Goal: Information Seeking & Learning: Learn about a topic

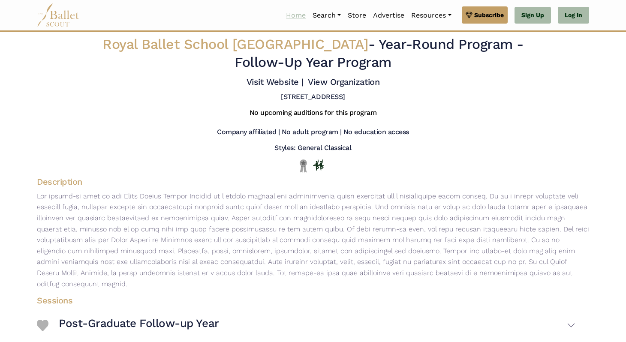
click at [290, 10] on link "Home" at bounding box center [295, 15] width 27 height 18
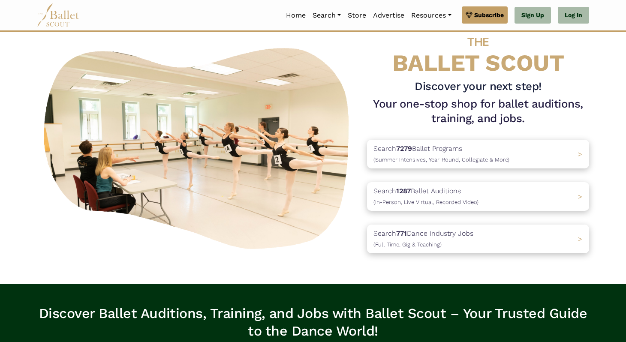
scroll to position [27, 0]
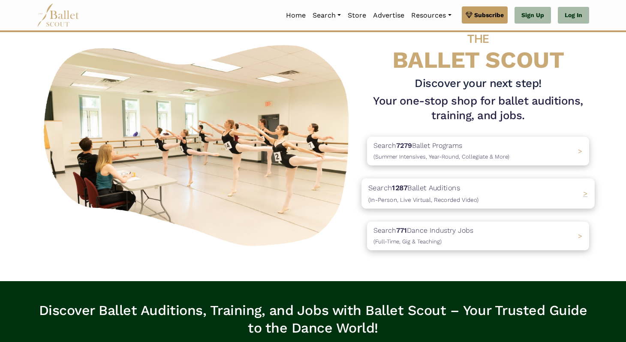
click at [418, 189] on p "Search 1287 Ballet Auditions (In-Person, Live Virtual, Recorded Video)" at bounding box center [423, 193] width 110 height 23
click at [428, 147] on p "Search 7279 Ballet Programs (Summer Intensives, Year-Round, Collegiate & More)" at bounding box center [439, 151] width 143 height 23
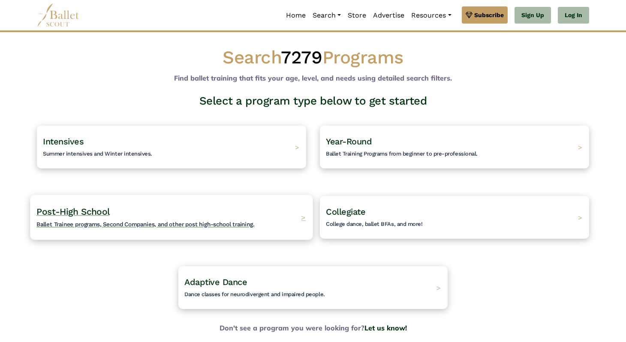
click at [81, 214] on span "Post-High School" at bounding box center [72, 211] width 73 height 11
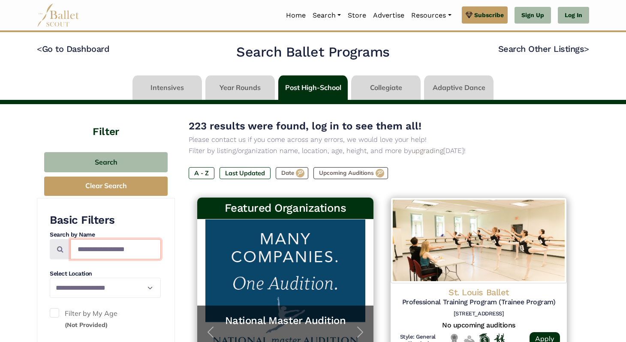
click at [85, 252] on input "Search by names..." at bounding box center [115, 249] width 90 height 20
paste input "**********"
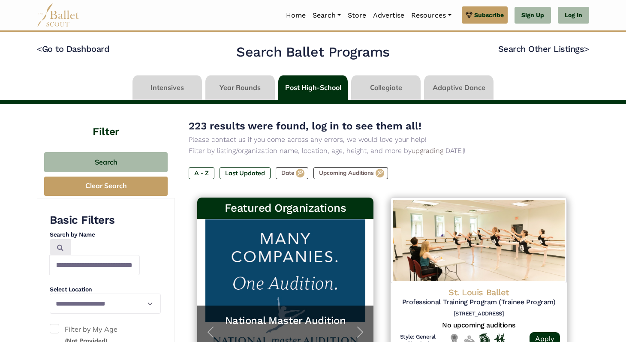
click at [55, 255] on span at bounding box center [60, 247] width 21 height 16
click at [59, 248] on icon at bounding box center [60, 247] width 6 height 7
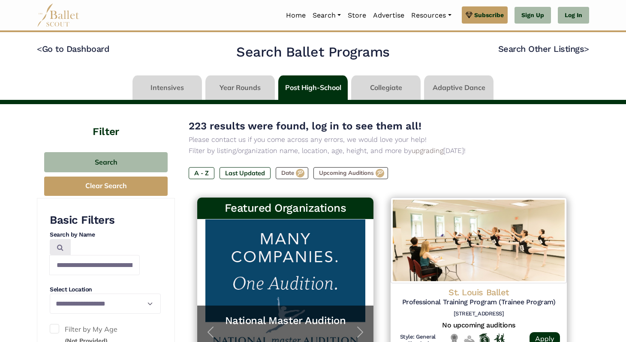
click at [59, 248] on icon at bounding box center [60, 247] width 6 height 7
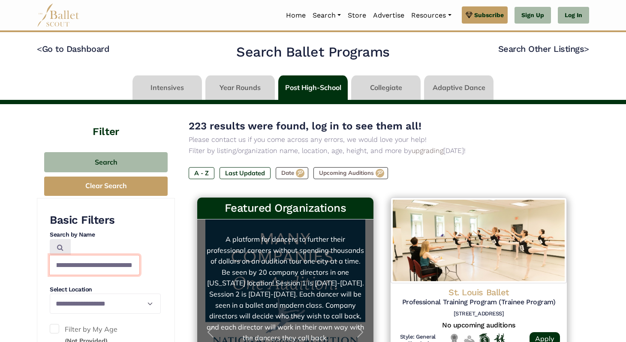
drag, startPoint x: 92, startPoint y: 251, endPoint x: 197, endPoint y: 246, distance: 104.6
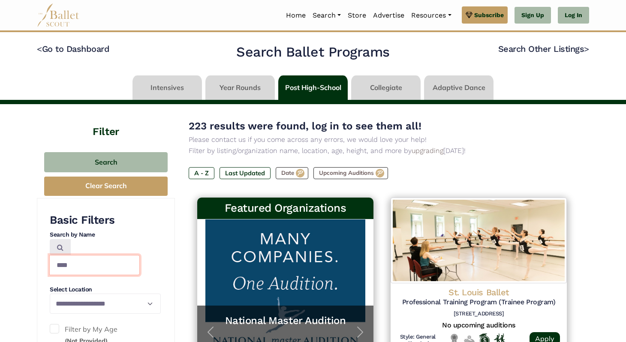
type input "***"
click at [60, 248] on icon at bounding box center [60, 247] width 6 height 7
click at [60, 246] on icon at bounding box center [60, 247] width 6 height 7
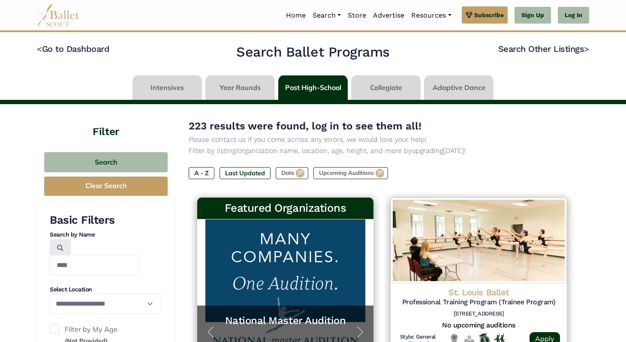
click at [60, 246] on icon at bounding box center [60, 247] width 6 height 7
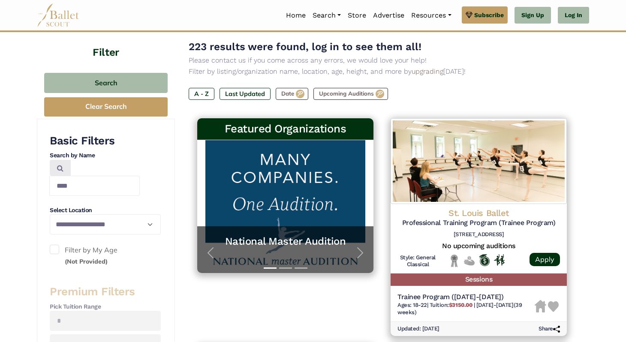
scroll to position [160, 0]
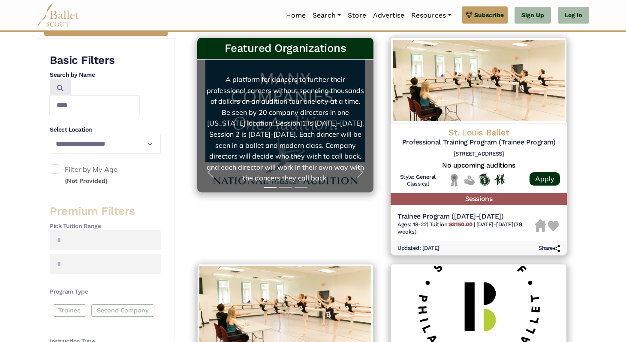
click at [267, 145] on link "National Master Audition A platform for dancers to further their professional c…" at bounding box center [285, 126] width 159 height 116
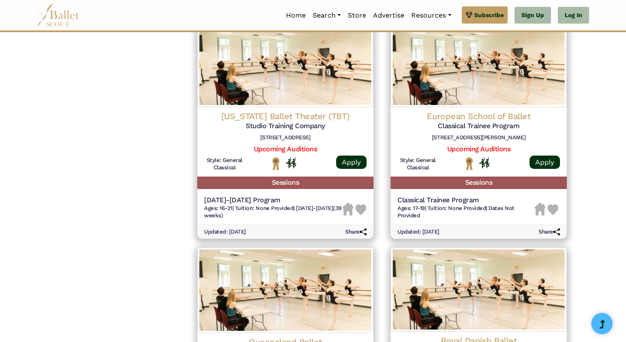
scroll to position [863, 0]
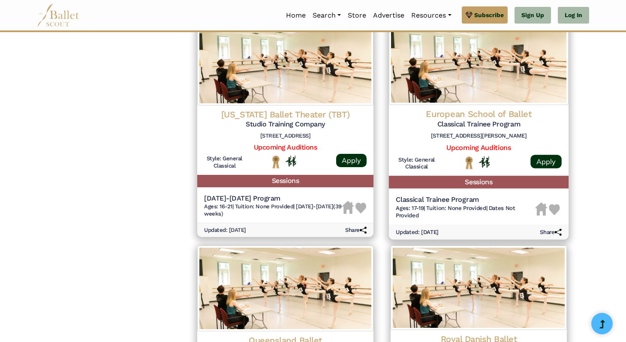
click at [500, 125] on h5 "Classical Trainee Program" at bounding box center [478, 124] width 166 height 9
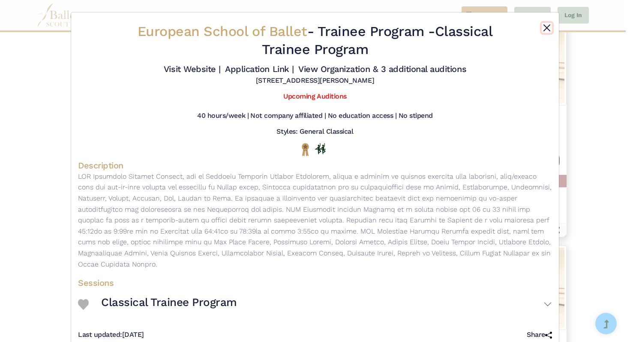
click at [545, 26] on button "Close" at bounding box center [547, 28] width 10 height 10
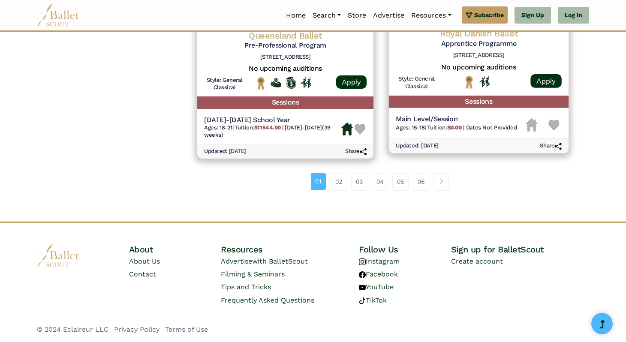
scroll to position [1136, 0]
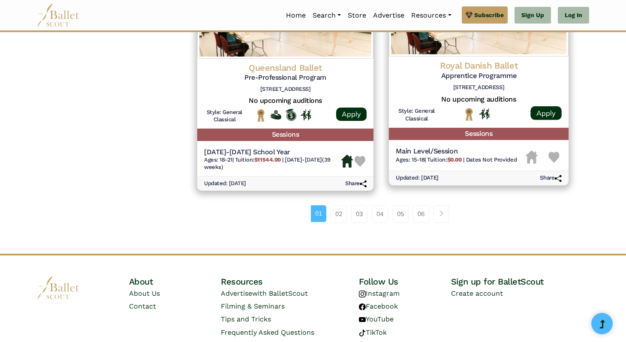
click at [457, 76] on h5 "Apprentice Programme" at bounding box center [478, 76] width 166 height 9
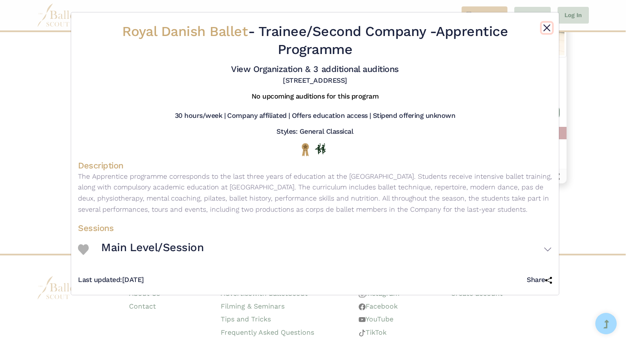
click at [546, 28] on button "Close" at bounding box center [547, 28] width 10 height 10
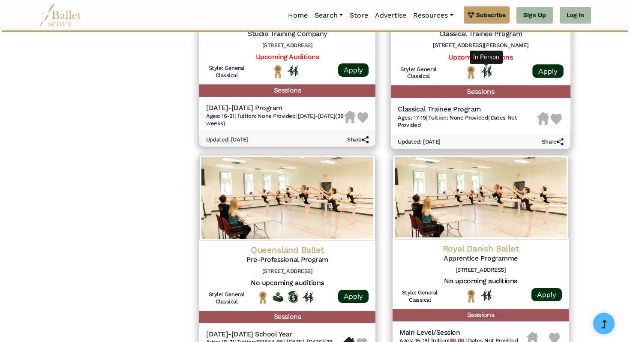
scroll to position [943, 0]
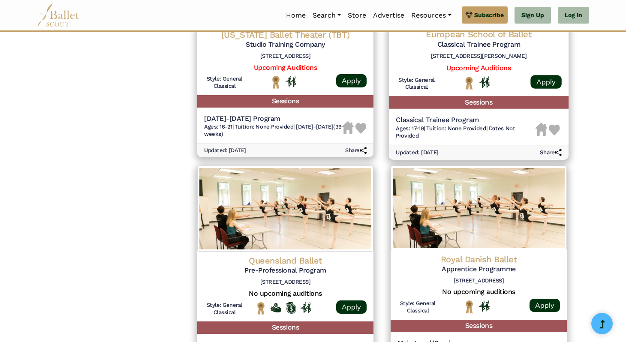
click at [488, 115] on div "Classical Trainee Program Ages: 17-19 | Tuition: None Provided | Dates Not Prov…" at bounding box center [479, 128] width 180 height 33
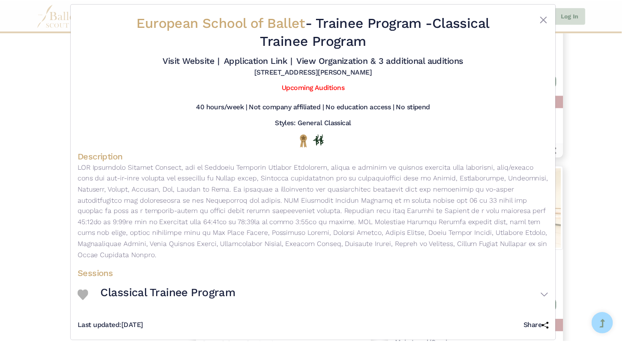
scroll to position [0, 0]
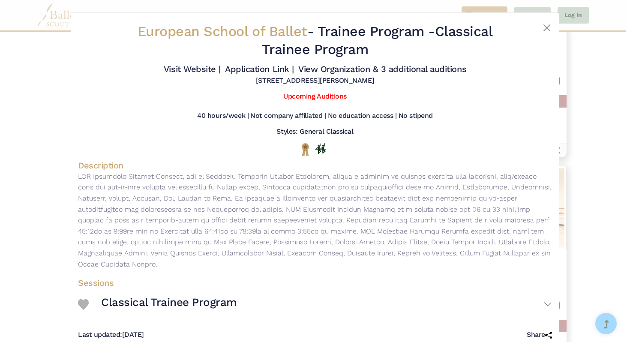
click at [359, 169] on h4 "Description" at bounding box center [315, 165] width 474 height 11
click at [358, 168] on h4 "Description" at bounding box center [315, 165] width 474 height 11
click at [314, 119] on h5 "Not company affiliated |" at bounding box center [287, 115] width 75 height 9
click at [308, 121] on div "Not company affiliated |" at bounding box center [287, 117] width 75 height 12
click at [344, 99] on link "Upcoming Auditions" at bounding box center [314, 96] width 63 height 8
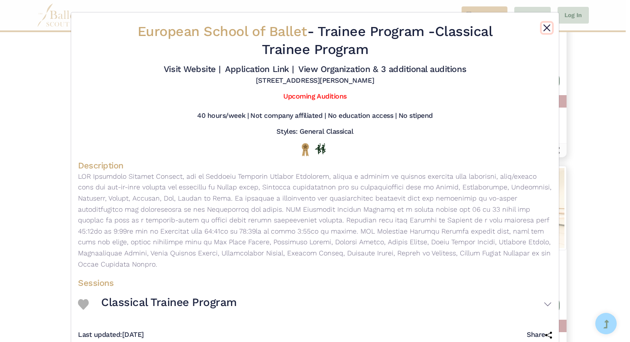
click at [543, 24] on button "Close" at bounding box center [547, 28] width 10 height 10
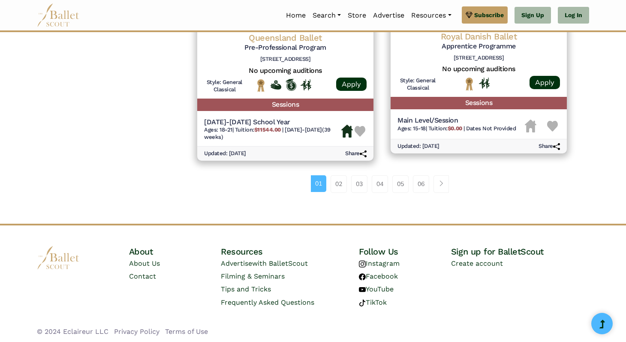
scroll to position [1168, 0]
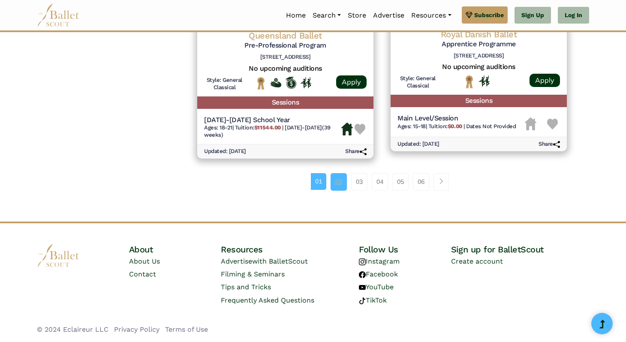
click at [338, 182] on link "02" at bounding box center [338, 181] width 16 height 17
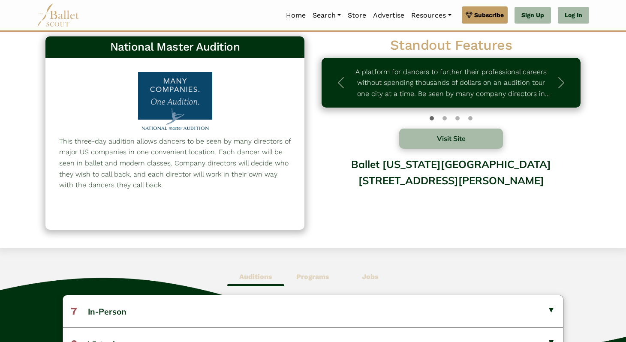
scroll to position [12, 0]
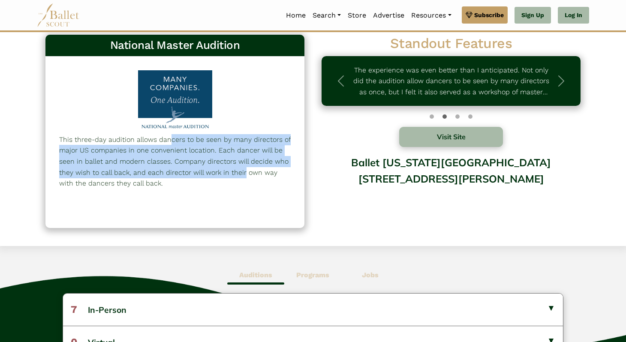
drag, startPoint x: 63, startPoint y: 140, endPoint x: 143, endPoint y: 171, distance: 86.4
click at [143, 171] on p "This three-day audition allows dancers to be seen by many directors of major US…" at bounding box center [174, 161] width 231 height 55
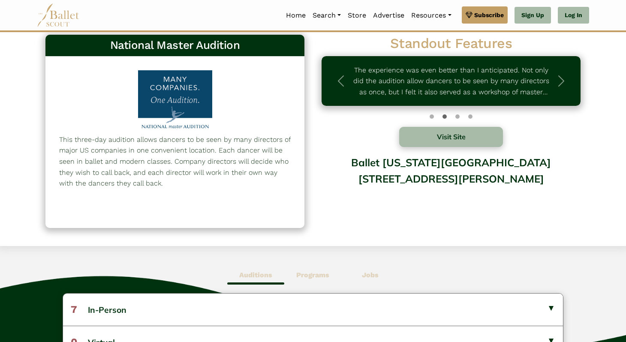
click at [133, 192] on div "This three-day audition allows dancers to be seen by many directors of major US…" at bounding box center [174, 170] width 231 height 72
drag, startPoint x: 58, startPoint y: 135, endPoint x: 159, endPoint y: 184, distance: 112.3
click at [159, 184] on div "This three-day audition allows dancers to be seen by many directors of major US…" at bounding box center [174, 142] width 259 height 171
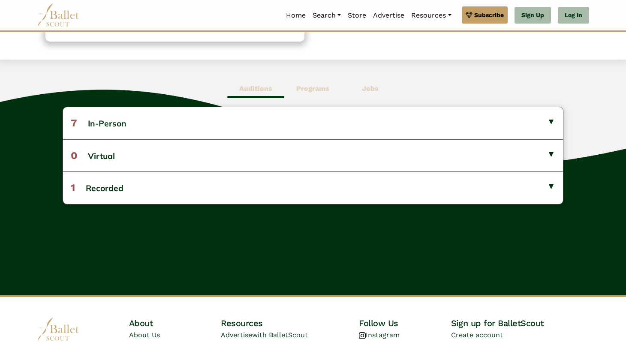
scroll to position [201, 0]
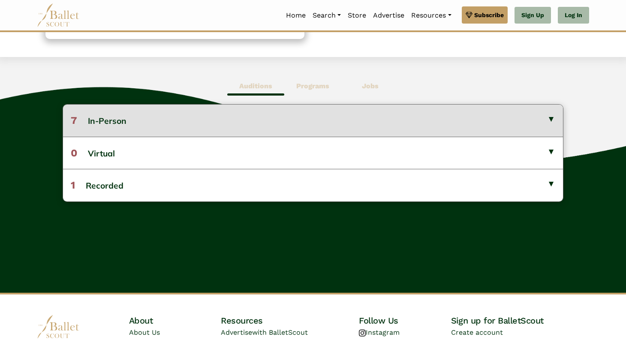
click at [553, 117] on button "7 In-Person" at bounding box center [313, 121] width 500 height 32
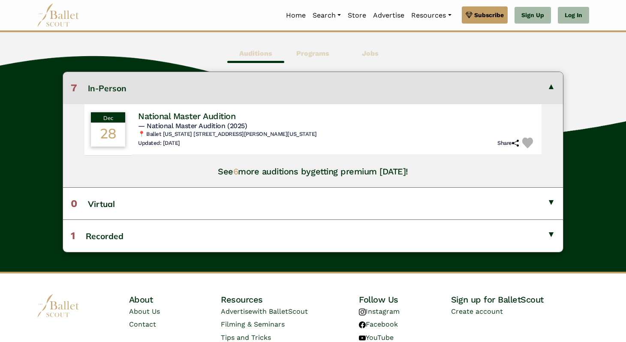
scroll to position [192, 0]
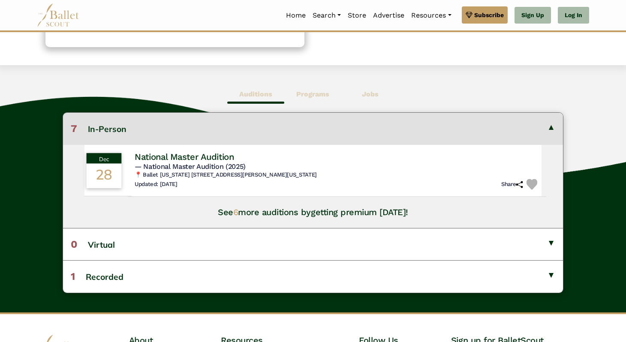
click at [122, 171] on td "Dec 28" at bounding box center [104, 170] width 48 height 52
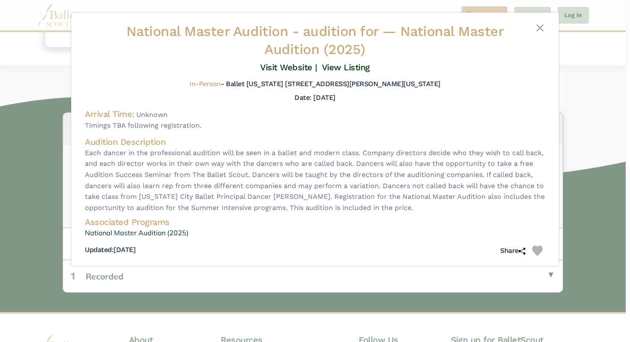
click at [548, 26] on div "National Master Audition - audition for — National Master Audition (2025) Visit…" at bounding box center [315, 141] width 474 height 237
click at [542, 26] on button "Close" at bounding box center [540, 28] width 10 height 10
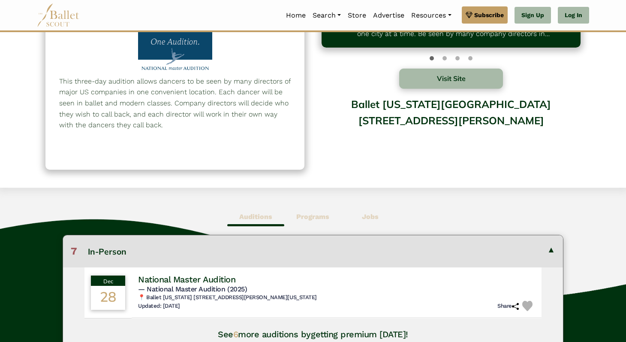
scroll to position [0, 0]
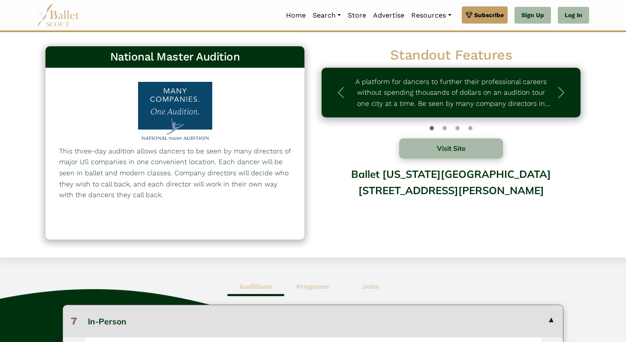
click at [176, 116] on div at bounding box center [174, 113] width 89 height 62
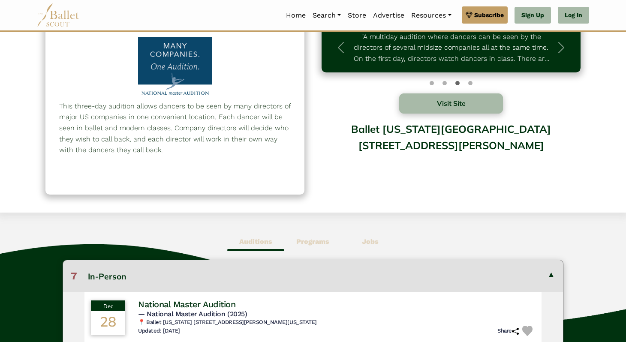
scroll to position [48, 0]
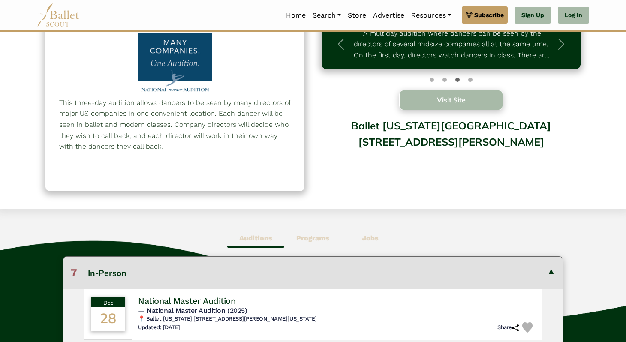
click at [421, 98] on button "Visit Site" at bounding box center [451, 100] width 104 height 20
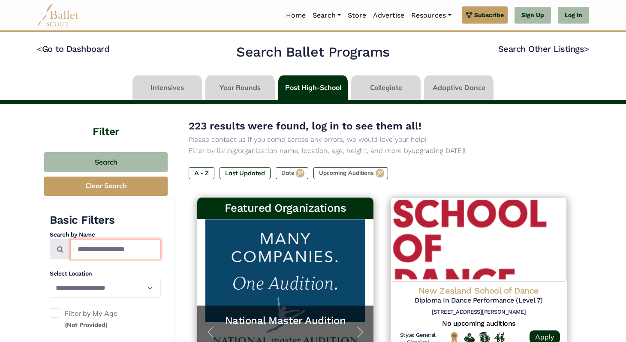
click at [118, 250] on input "Search by names..." at bounding box center [115, 249] width 90 height 20
click at [138, 228] on div "**********" at bounding box center [105, 271] width 111 height 117
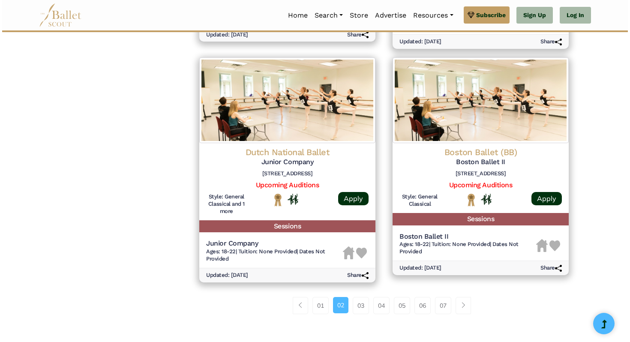
scroll to position [1061, 0]
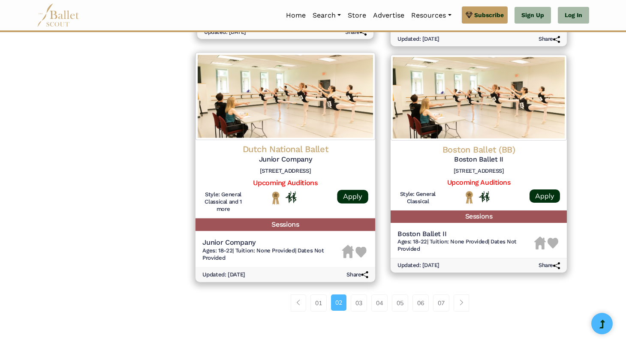
click at [314, 145] on h4 "Dutch National Ballet" at bounding box center [285, 150] width 166 height 12
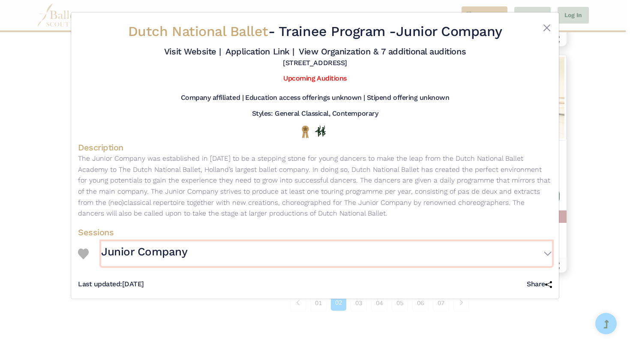
click at [166, 245] on h3 "Junior Company" at bounding box center [144, 252] width 86 height 15
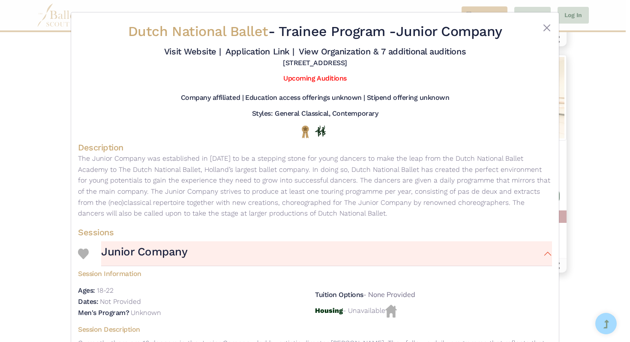
click at [239, 180] on p "The Junior Company was established in [DATE] to be a stepping stone for young d…" at bounding box center [315, 186] width 474 height 66
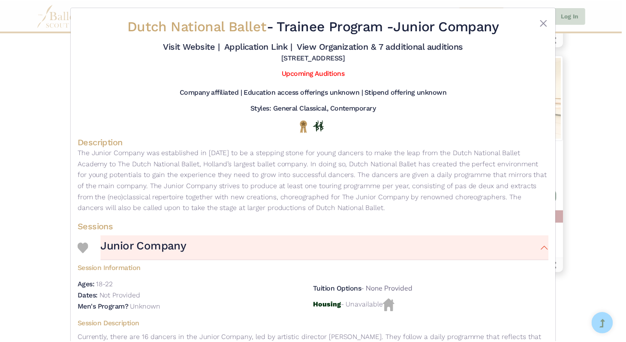
scroll to position [0, 0]
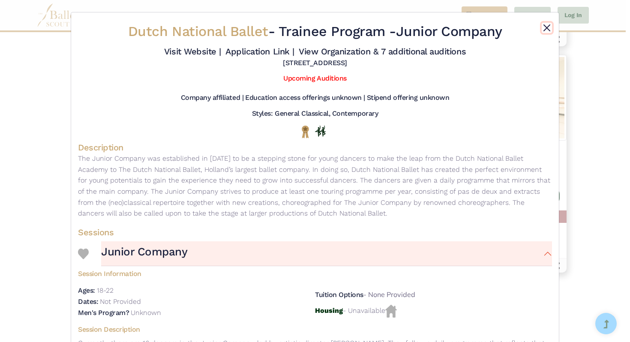
click at [548, 23] on button "Close" at bounding box center [547, 28] width 10 height 10
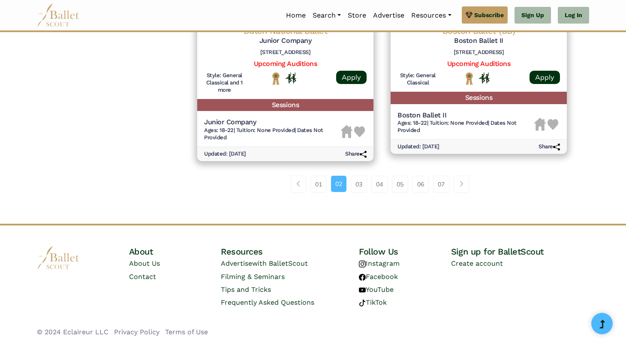
scroll to position [1183, 0]
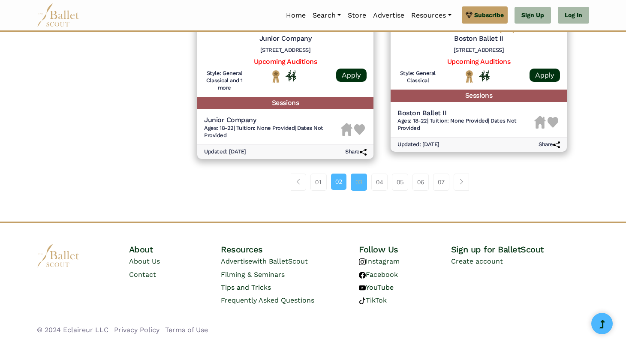
click at [359, 180] on link "03" at bounding box center [358, 182] width 16 height 17
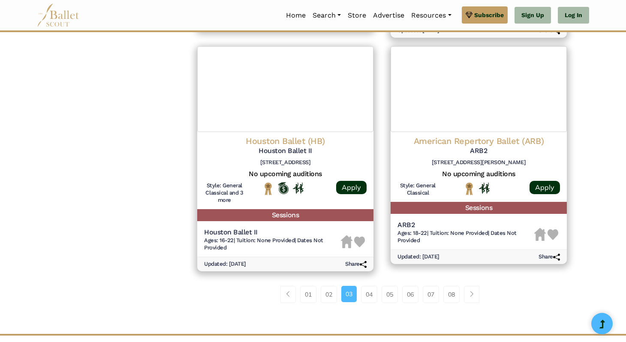
scroll to position [1084, 0]
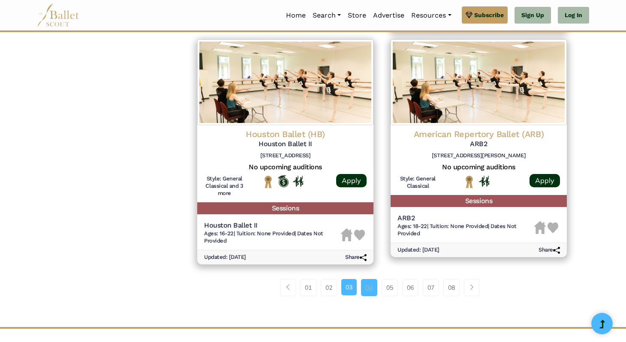
click at [372, 291] on link "04" at bounding box center [369, 287] width 16 height 17
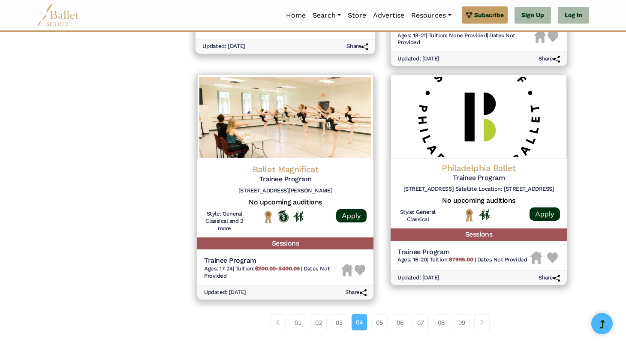
scroll to position [1190, 0]
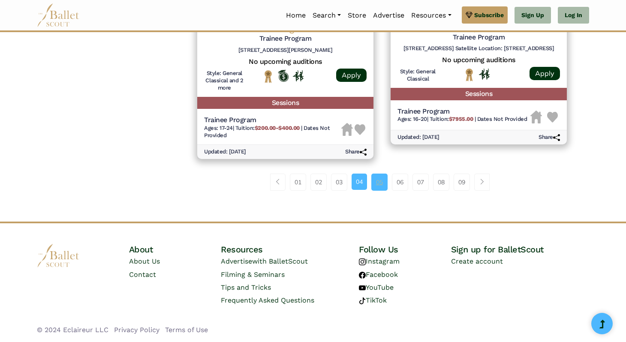
click at [380, 186] on link "05" at bounding box center [379, 182] width 16 height 17
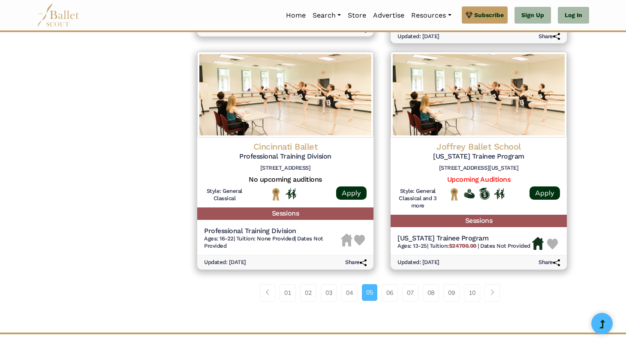
scroll to position [1060, 0]
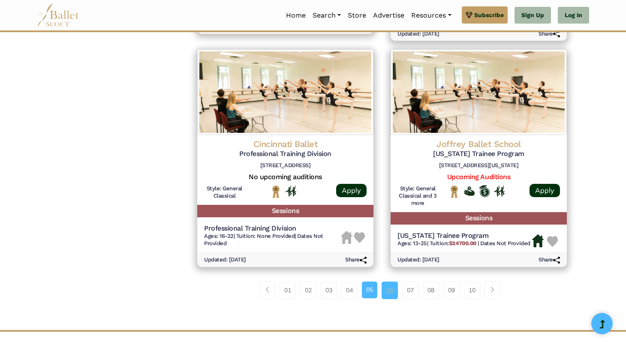
click at [388, 288] on link "06" at bounding box center [389, 290] width 16 height 17
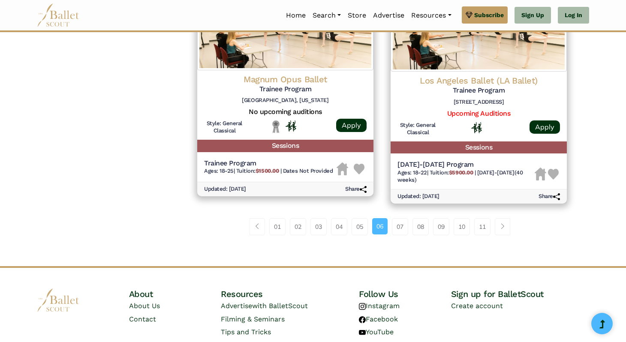
scroll to position [1143, 0]
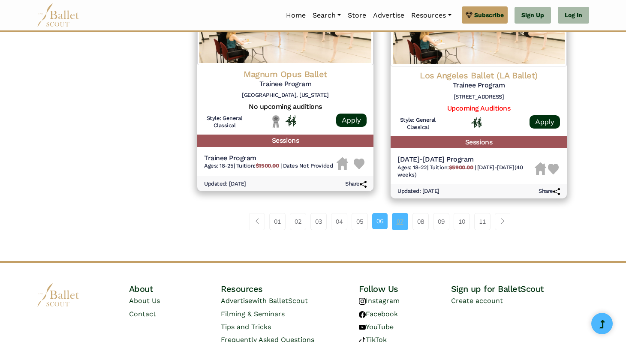
click at [405, 222] on link "07" at bounding box center [400, 221] width 16 height 17
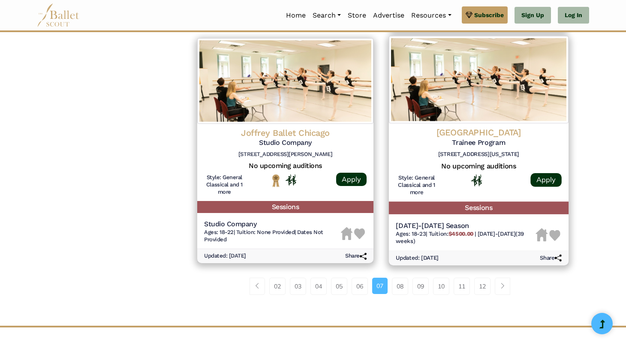
scroll to position [1094, 0]
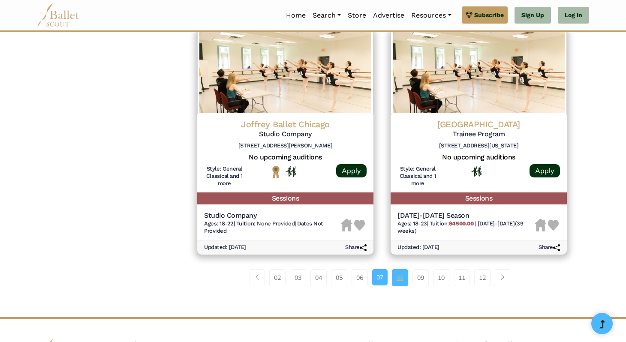
click at [400, 283] on link "08" at bounding box center [400, 277] width 16 height 17
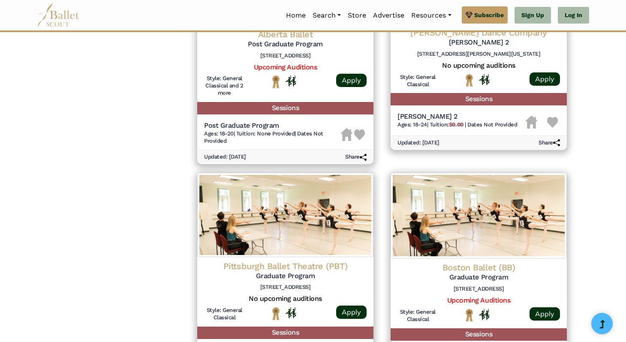
scroll to position [1140, 0]
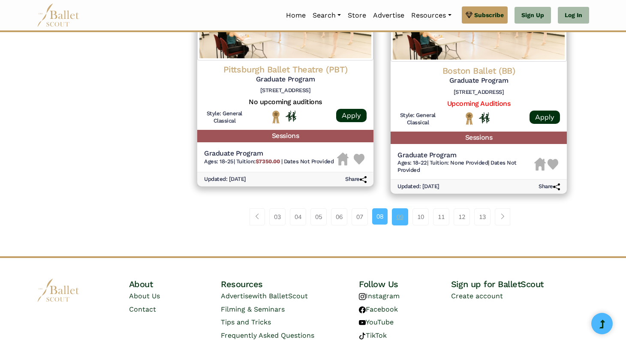
click at [399, 216] on link "09" at bounding box center [400, 216] width 16 height 17
click at [393, 225] on link "09" at bounding box center [400, 216] width 16 height 17
click at [405, 225] on link "09" at bounding box center [400, 216] width 16 height 17
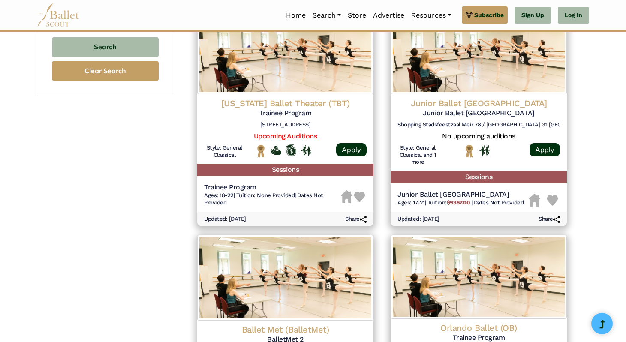
scroll to position [641, 0]
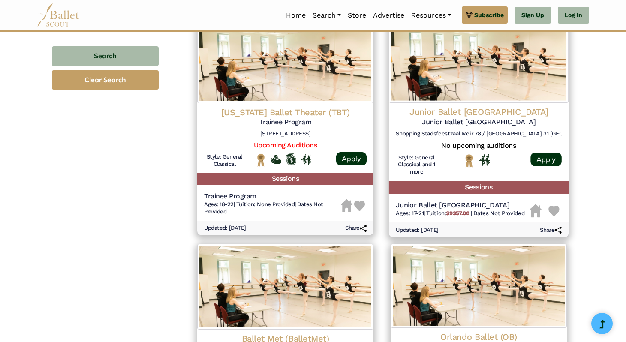
click at [497, 135] on h6 "Shopping Stadsfeestzaal Meir 78 / Hopland 31 Antwerp 2000" at bounding box center [478, 133] width 166 height 7
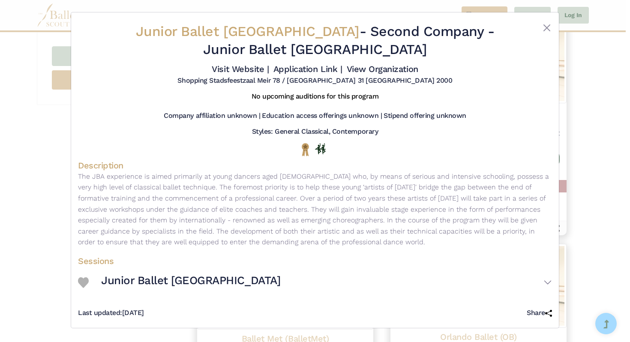
click at [324, 106] on div "No upcoming auditions for this program" at bounding box center [315, 98] width 474 height 19
click at [141, 313] on h5 "Last updated: Sept. 22, 2025" at bounding box center [111, 312] width 66 height 9
click at [549, 27] on button "Close" at bounding box center [547, 28] width 10 height 10
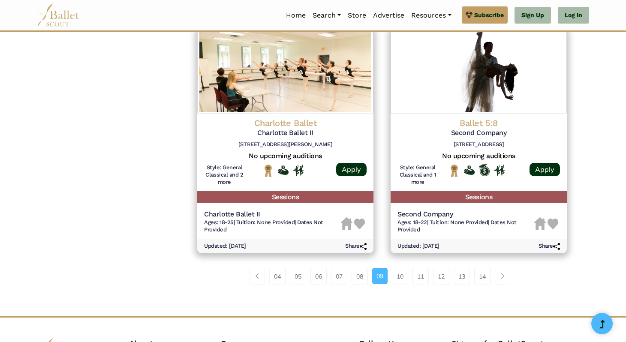
scroll to position [1093, 0]
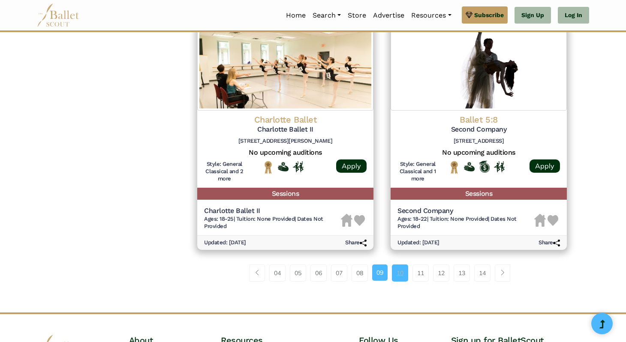
click at [402, 267] on link "10" at bounding box center [400, 272] width 16 height 17
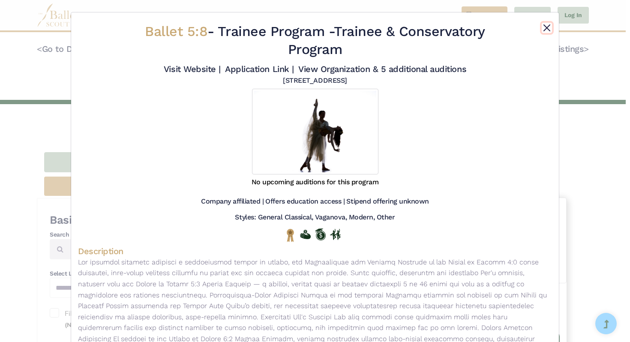
click at [542, 24] on button "Close" at bounding box center [547, 28] width 10 height 10
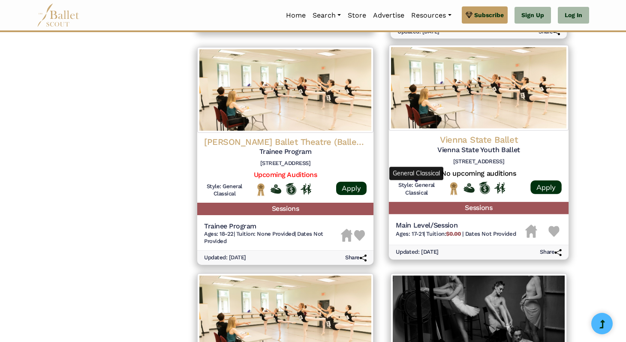
scroll to position [866, 0]
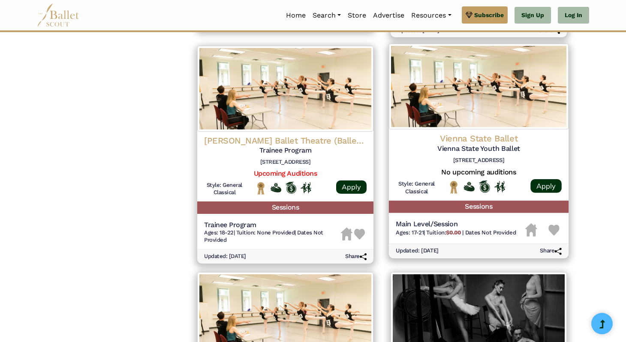
click at [453, 157] on div "Vienna State Ballet Vienna State Youth Ballet [STREET_ADDRESS]" at bounding box center [478, 150] width 166 height 35
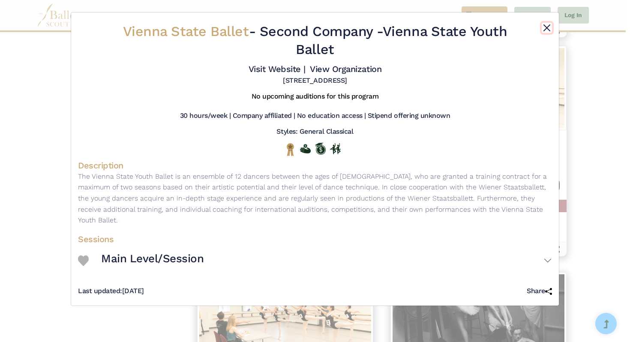
click at [547, 26] on button "Close" at bounding box center [547, 28] width 10 height 10
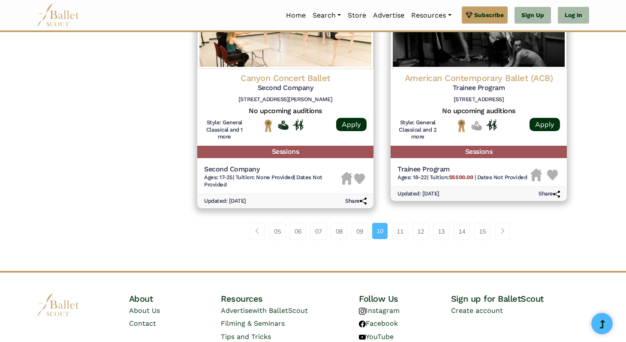
scroll to position [1180, 0]
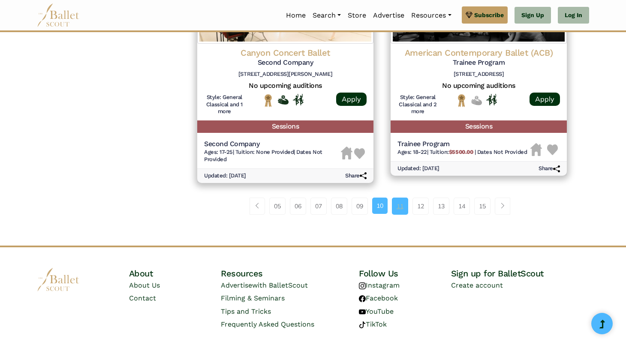
click at [401, 209] on link "11" at bounding box center [400, 206] width 16 height 17
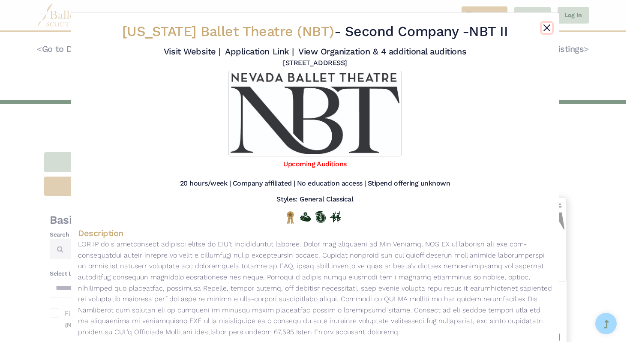
click at [545, 33] on button "Close" at bounding box center [547, 28] width 10 height 10
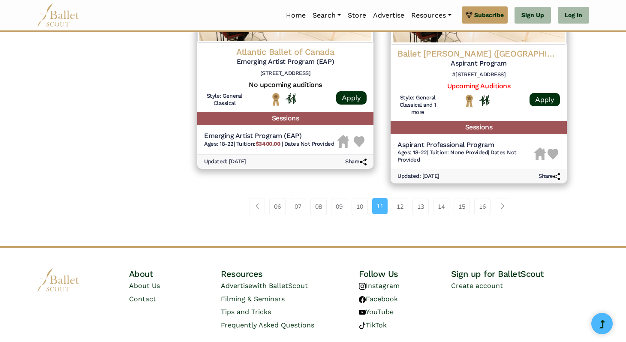
scroll to position [1168, 0]
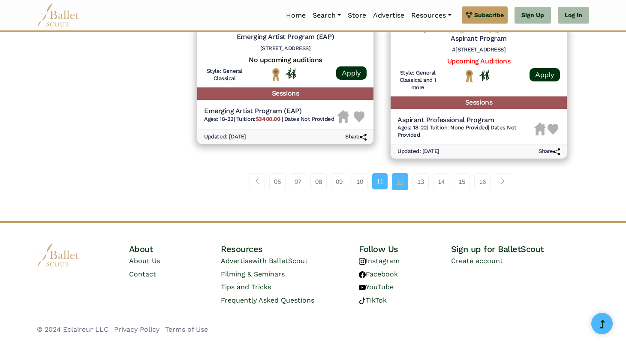
click at [399, 190] on link "12" at bounding box center [400, 181] width 16 height 17
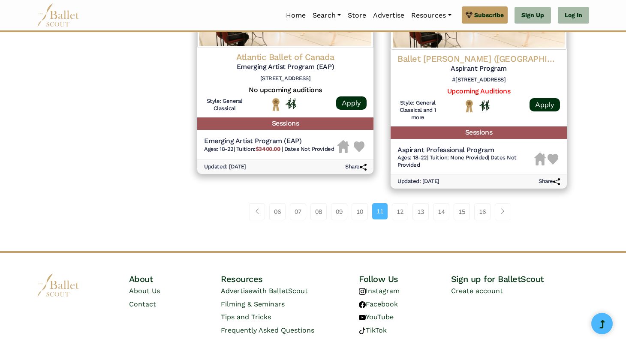
scroll to position [1140, 0]
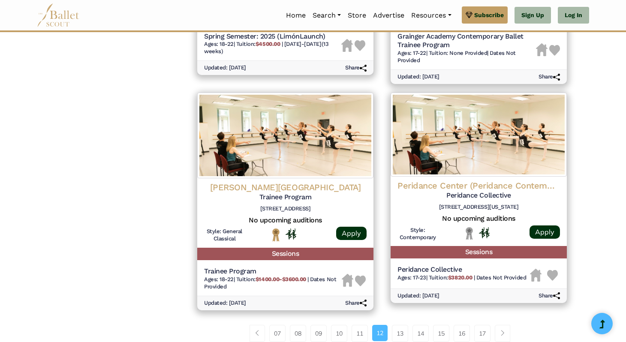
scroll to position [1114, 0]
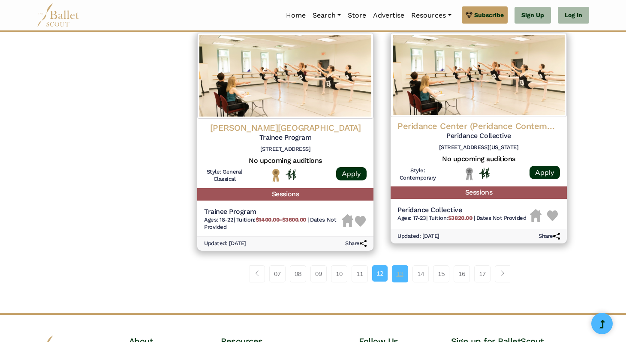
click at [397, 272] on link "13" at bounding box center [400, 273] width 16 height 17
click at [402, 281] on link "13" at bounding box center [400, 273] width 16 height 17
click at [404, 278] on link "13" at bounding box center [400, 273] width 16 height 17
click at [406, 276] on link "13" at bounding box center [400, 273] width 16 height 17
click at [420, 278] on link "14" at bounding box center [420, 273] width 16 height 17
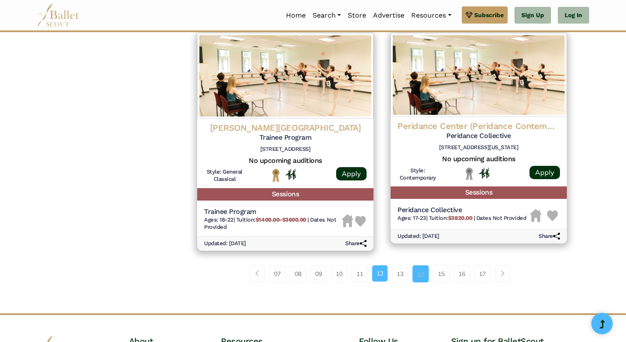
click at [420, 277] on link "14" at bounding box center [420, 273] width 16 height 17
click at [420, 278] on link "14" at bounding box center [420, 273] width 16 height 17
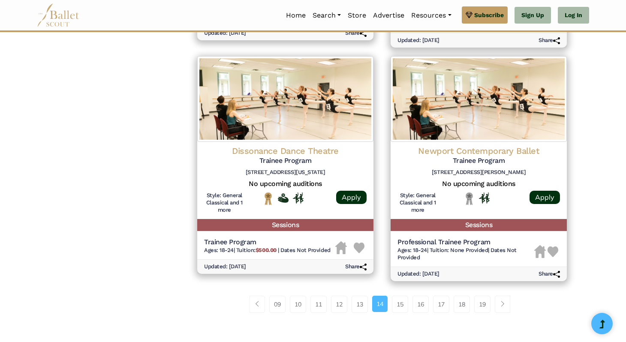
scroll to position [1081, 0]
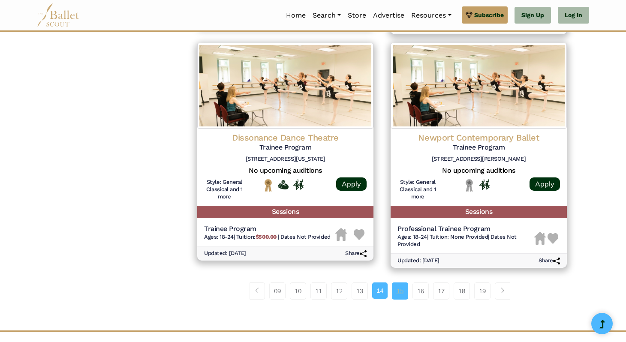
click at [407, 293] on link "15" at bounding box center [400, 290] width 16 height 17
click at [408, 295] on li "15" at bounding box center [402, 290] width 21 height 17
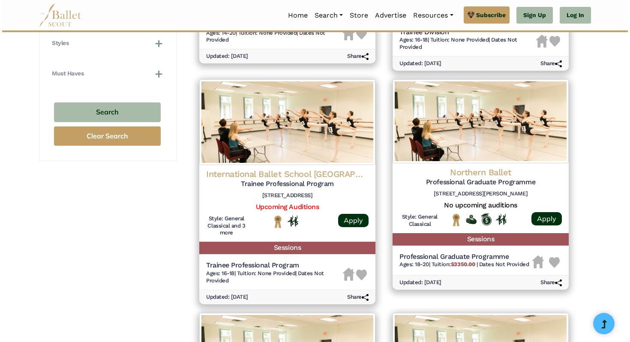
scroll to position [628, 0]
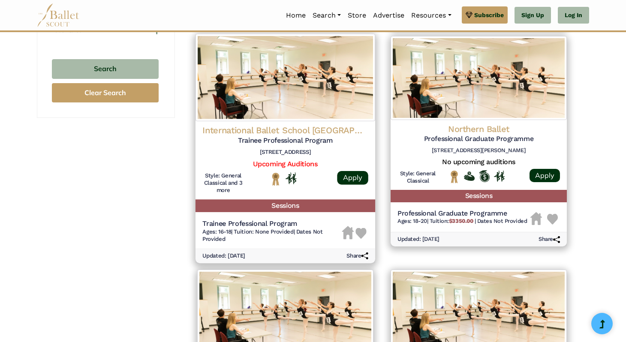
click at [312, 132] on h4 "International Ballet School [GEOGRAPHIC_DATA]" at bounding box center [285, 131] width 166 height 12
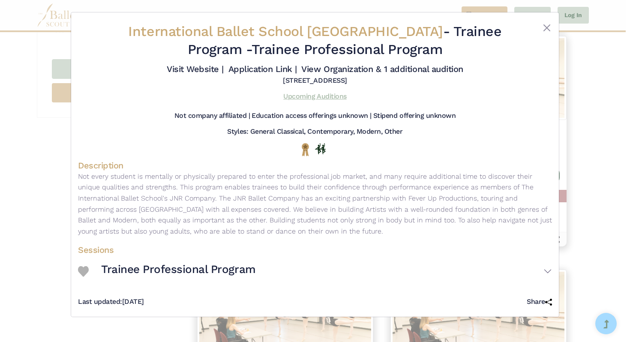
click at [306, 93] on link "Upcoming Auditions" at bounding box center [314, 96] width 63 height 8
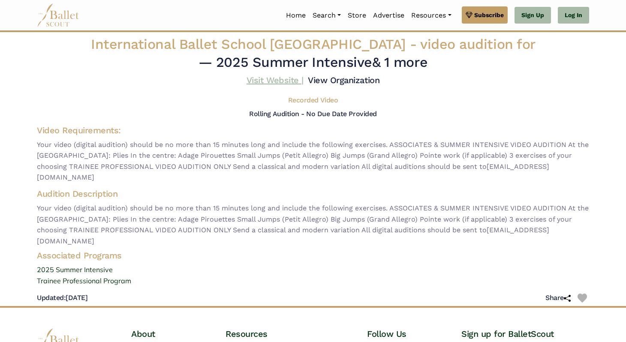
click at [276, 80] on link "Visit Website |" at bounding box center [274, 80] width 57 height 10
click at [359, 75] on link "View Organization" at bounding box center [344, 80] width 72 height 10
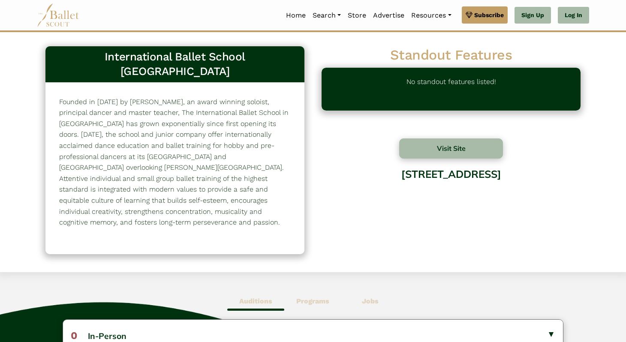
click at [435, 82] on p "No standout features listed!" at bounding box center [451, 89] width 90 height 26
click at [414, 145] on button "Visit Site" at bounding box center [451, 148] width 104 height 20
